Goal: Information Seeking & Learning: Learn about a topic

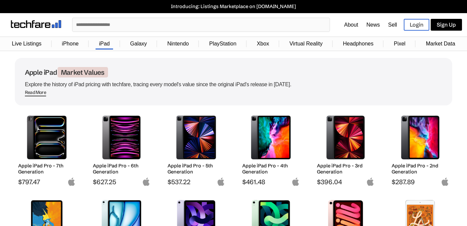
click at [127, 24] on input "text" at bounding box center [201, 24] width 257 height 13
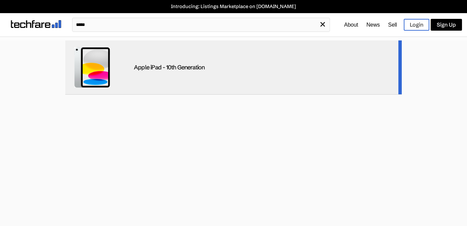
type input "*****"
click at [154, 68] on div "Apple iPad - 10th Generation" at bounding box center [169, 68] width 71 height 8
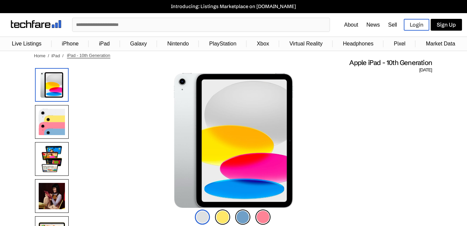
click at [135, 24] on input "text" at bounding box center [201, 24] width 257 height 13
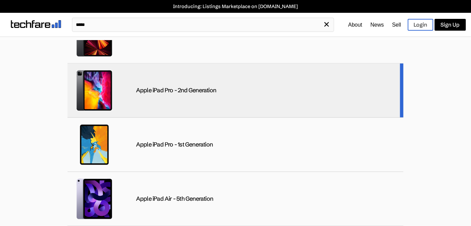
scroll to position [410, 0]
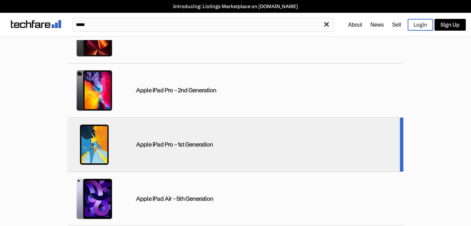
type input "****"
click at [190, 142] on div "Apple iPad Pro - 1st Generation" at bounding box center [174, 145] width 77 height 8
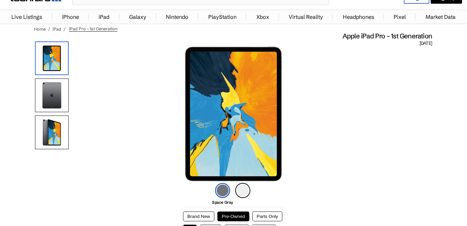
scroll to position [67, 0]
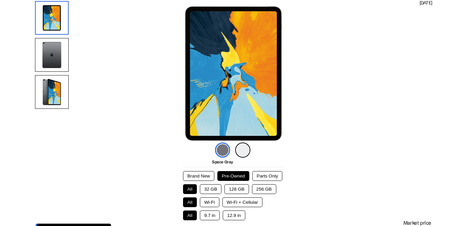
click at [207, 188] on button "32 GB" at bounding box center [211, 189] width 22 height 10
click at [248, 202] on button "Wi-Fi + Cellular" at bounding box center [242, 202] width 40 height 10
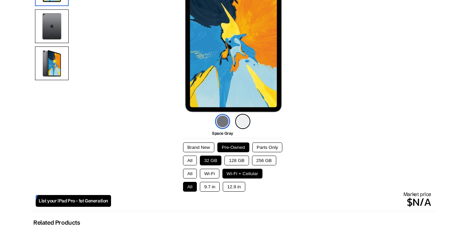
scroll to position [134, 0]
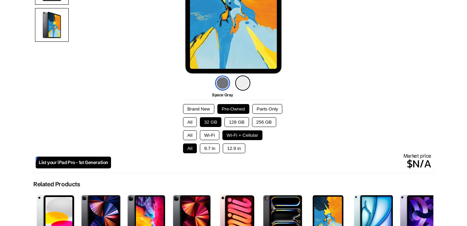
click at [211, 148] on button "9.7 in" at bounding box center [210, 148] width 20 height 10
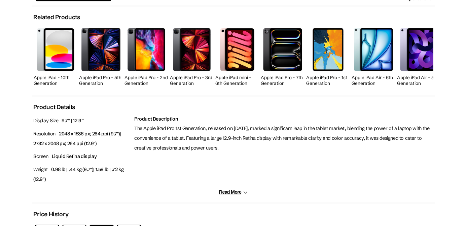
scroll to position [202, 0]
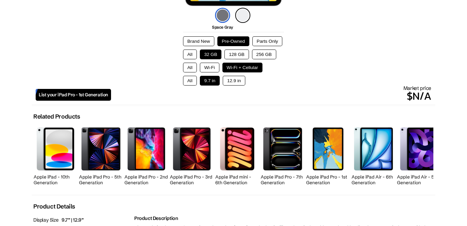
click at [188, 66] on button "All" at bounding box center [190, 68] width 14 height 10
click at [187, 81] on button "All" at bounding box center [190, 81] width 14 height 10
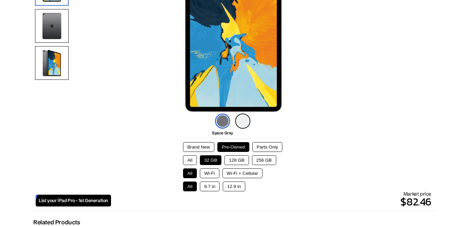
scroll to position [33, 0]
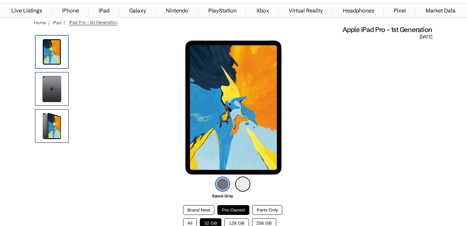
click at [54, 85] on img at bounding box center [52, 89] width 34 height 34
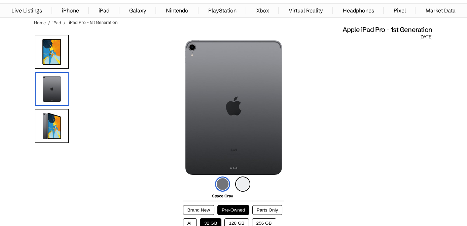
click at [53, 56] on img at bounding box center [52, 52] width 34 height 34
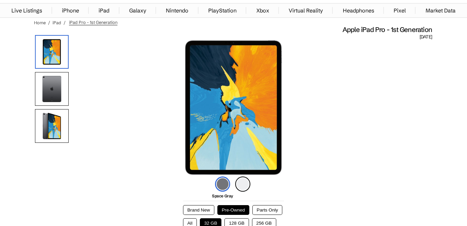
click at [52, 84] on img at bounding box center [52, 89] width 34 height 34
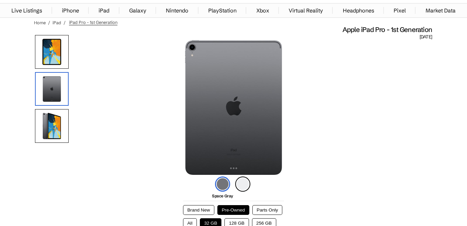
click at [53, 122] on img at bounding box center [52, 126] width 34 height 34
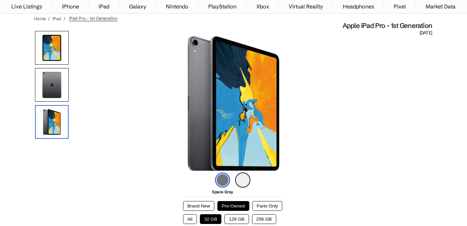
scroll to position [0, 0]
